Goal: Check status

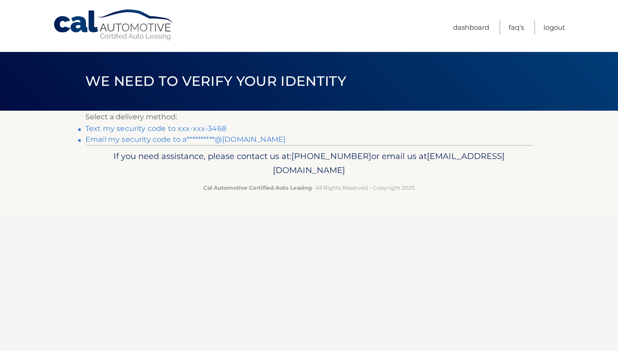
click at [185, 127] on link "Text my security code to xxx-xxx-3468" at bounding box center [155, 128] width 141 height 9
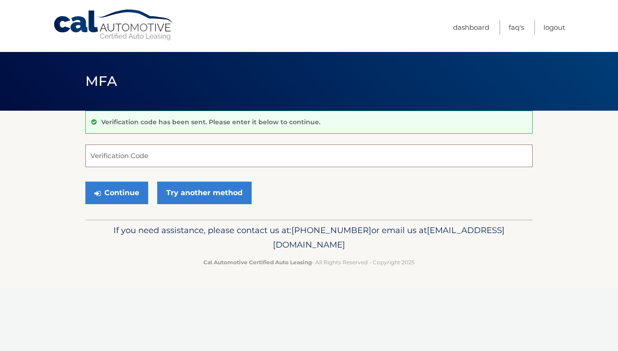
click at [167, 156] on input "Verification Code" at bounding box center [308, 156] width 447 height 23
type input "636680"
click at [108, 197] on button "Continue" at bounding box center [116, 193] width 63 height 23
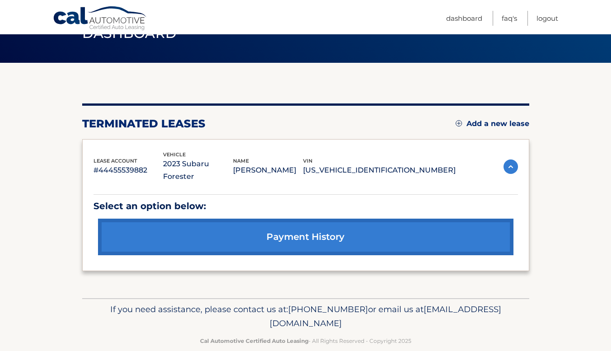
scroll to position [46, 0]
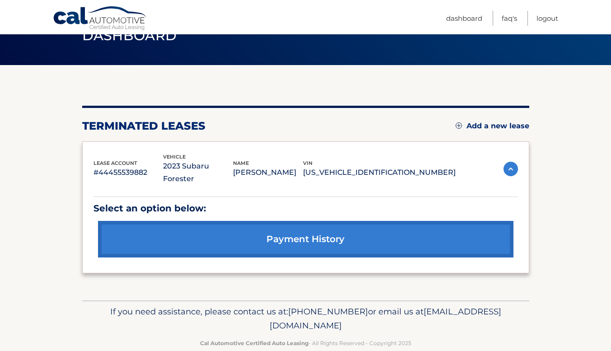
click at [181, 227] on link "payment history" at bounding box center [306, 239] width 416 height 37
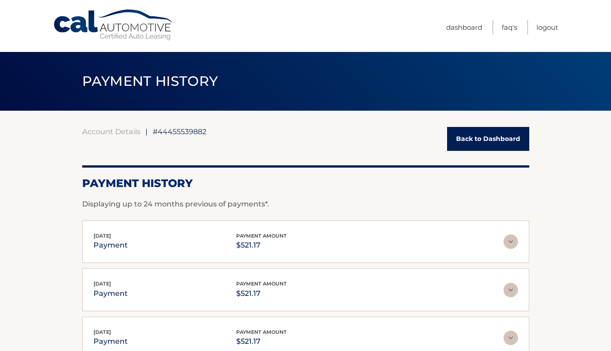
click at [167, 156] on div "Account Details | #44455539882 Back to Dashboard Payment History Displaying up …" at bounding box center [305, 317] width 447 height 380
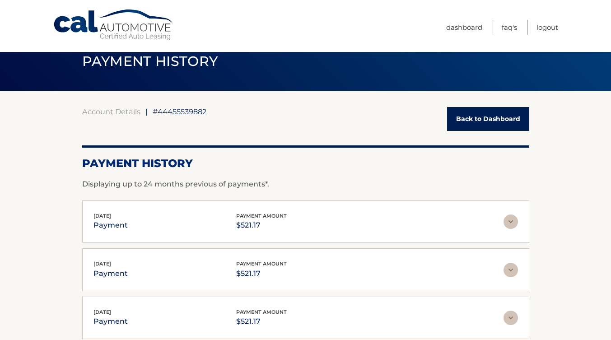
scroll to position [20, 0]
